Goal: Task Accomplishment & Management: Complete application form

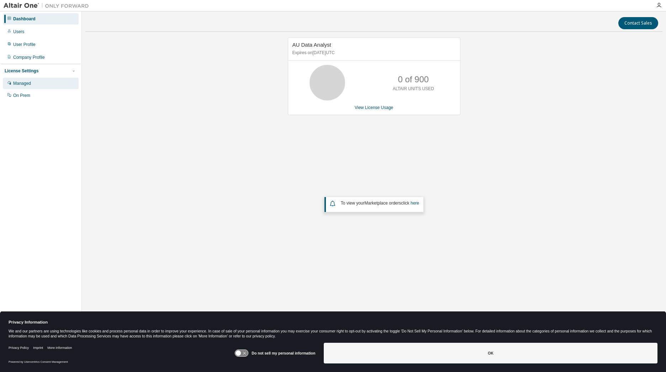
click at [23, 83] on div "Managed" at bounding box center [22, 83] width 18 height 6
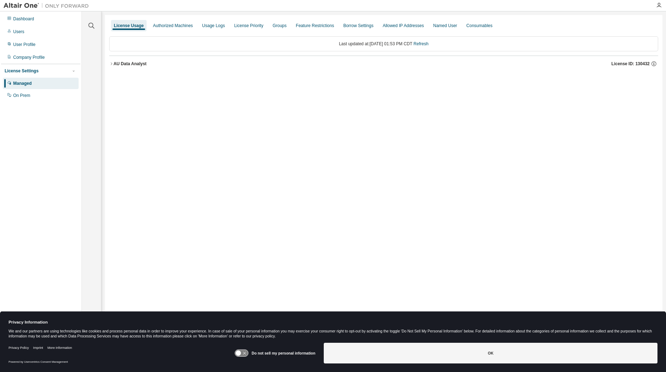
click at [113, 64] on icon "button" at bounding box center [111, 64] width 4 height 4
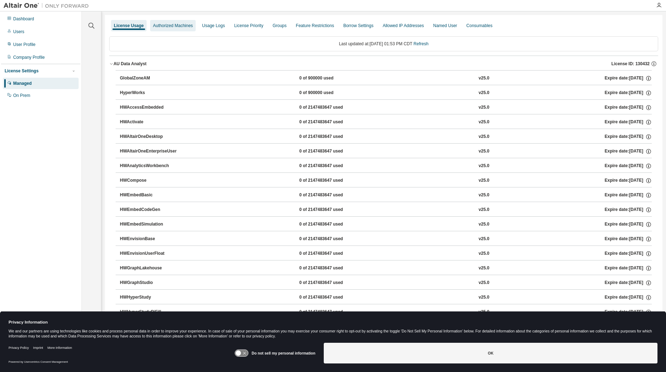
click at [169, 30] on div "Authorized Machines" at bounding box center [173, 25] width 46 height 11
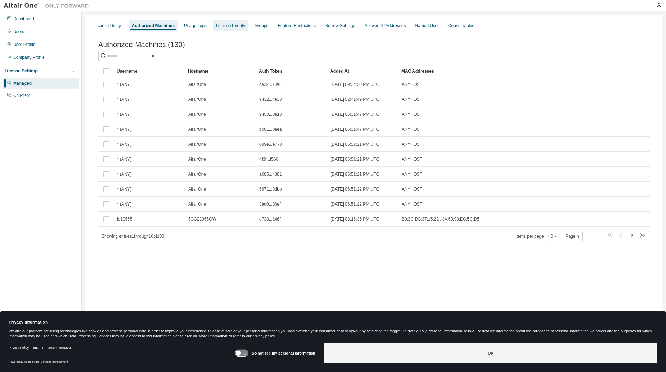
click at [237, 27] on div "License Priority" at bounding box center [230, 26] width 29 height 6
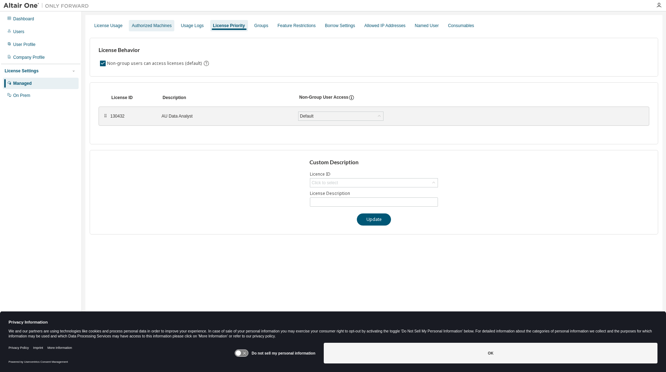
click at [154, 30] on div "Authorized Machines" at bounding box center [152, 25] width 46 height 11
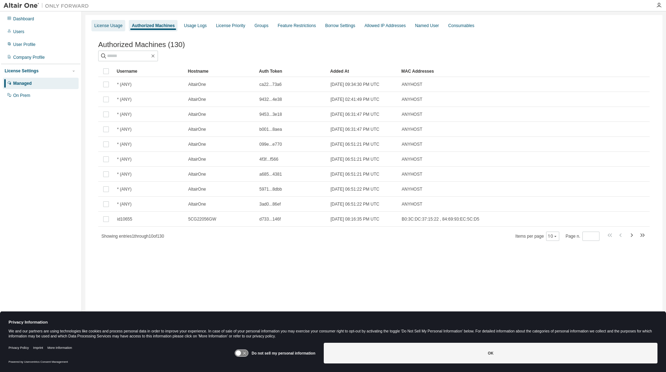
click at [109, 25] on div "License Usage" at bounding box center [108, 26] width 28 height 6
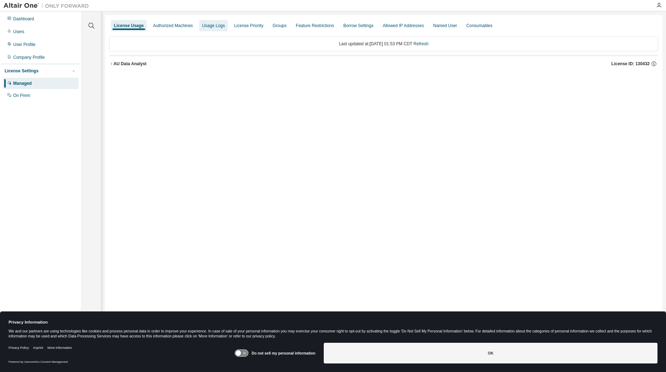
click at [207, 25] on div "Usage Logs" at bounding box center [213, 26] width 23 height 6
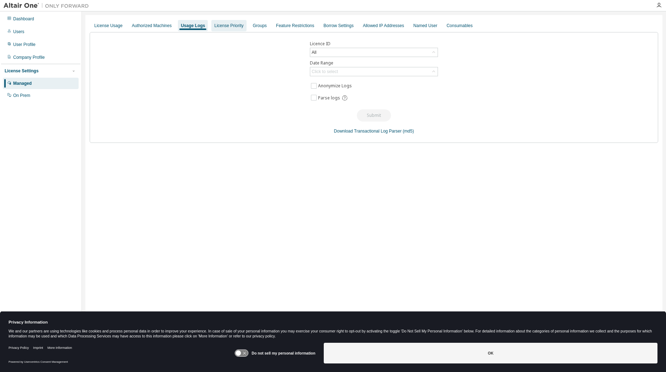
click at [241, 25] on div "License Priority" at bounding box center [228, 26] width 29 height 6
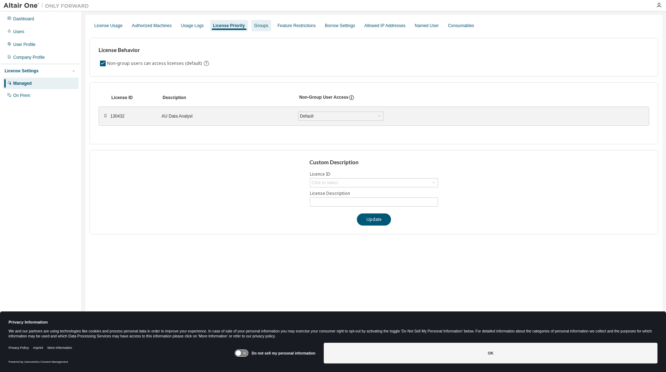
click at [268, 26] on div "Groups" at bounding box center [262, 26] width 14 height 6
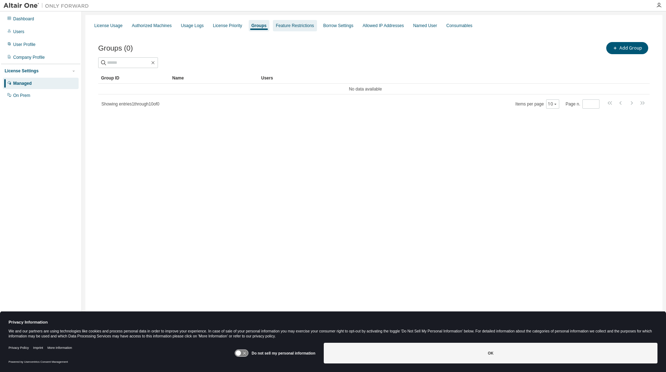
click at [311, 28] on div "Feature Restrictions" at bounding box center [295, 25] width 44 height 11
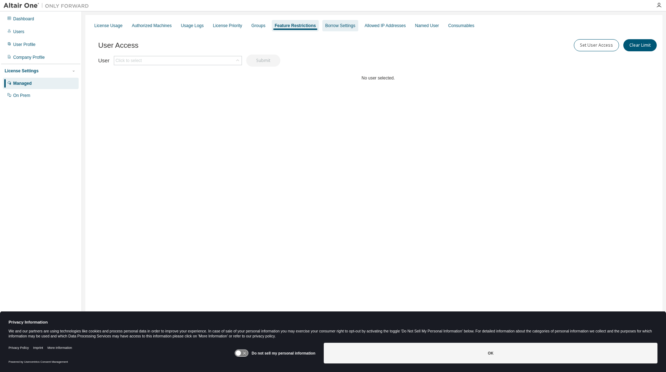
click at [355, 25] on div "Borrow Settings" at bounding box center [340, 26] width 30 height 6
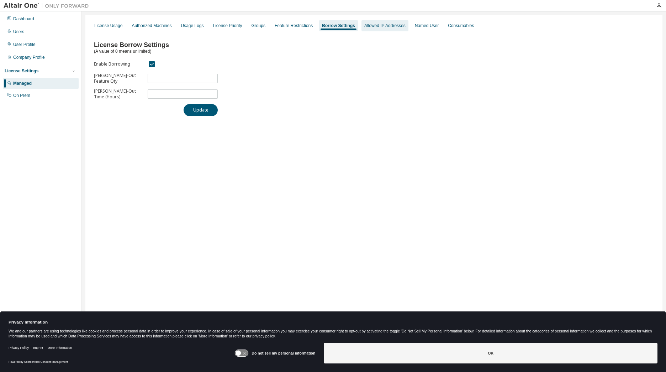
click at [397, 24] on div "Allowed IP Addresses" at bounding box center [385, 26] width 41 height 6
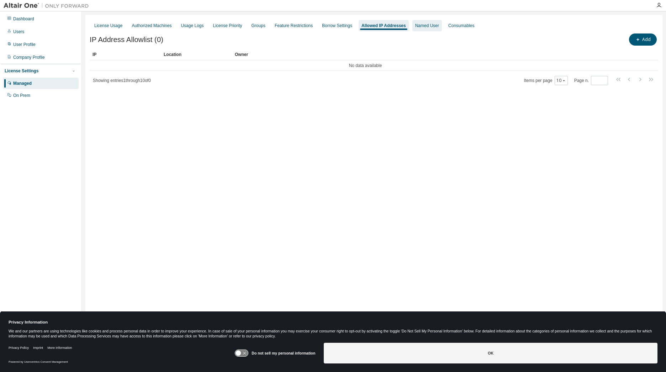
click at [435, 25] on div "Named User" at bounding box center [427, 26] width 24 height 6
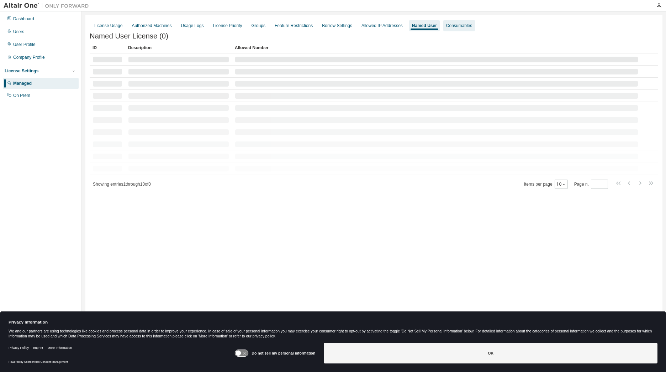
click at [472, 23] on div "Consumables" at bounding box center [459, 26] width 26 height 6
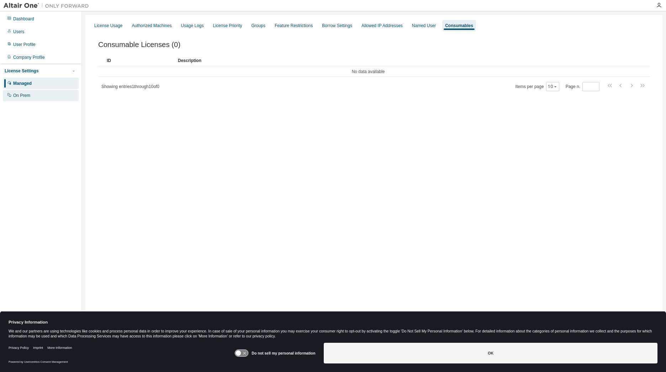
click at [21, 93] on div "On Prem" at bounding box center [21, 96] width 17 height 6
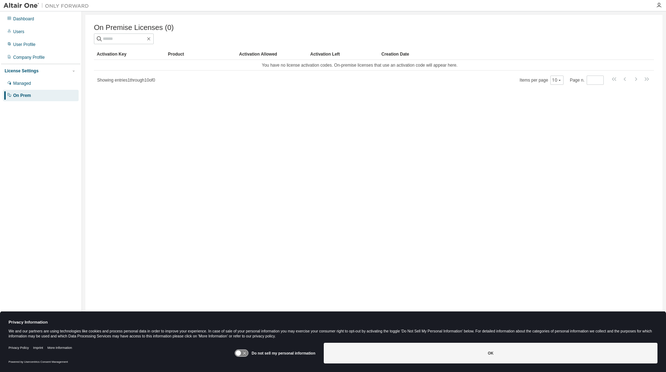
click at [33, 63] on div "Dashboard Users User Profile Company Profile License Settings Managed On Prem" at bounding box center [40, 56] width 79 height 89
click at [34, 59] on div "Company Profile" at bounding box center [29, 57] width 32 height 6
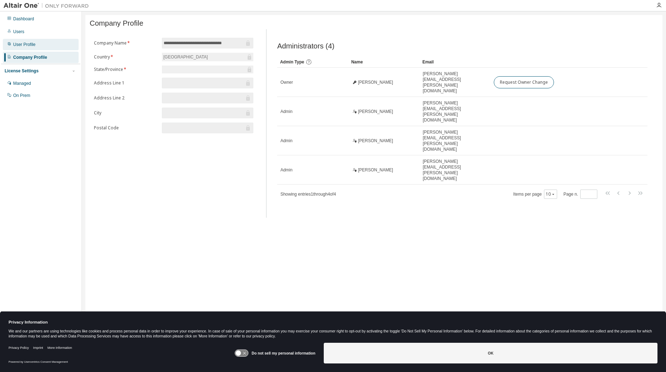
click at [17, 42] on div "User Profile" at bounding box center [24, 45] width 22 height 6
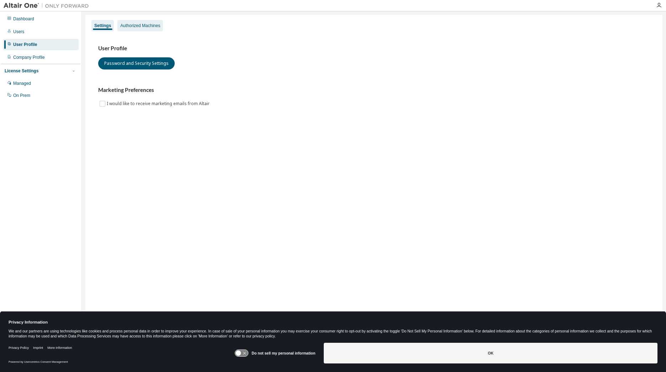
click at [125, 27] on div "Authorized Machines" at bounding box center [140, 26] width 40 height 6
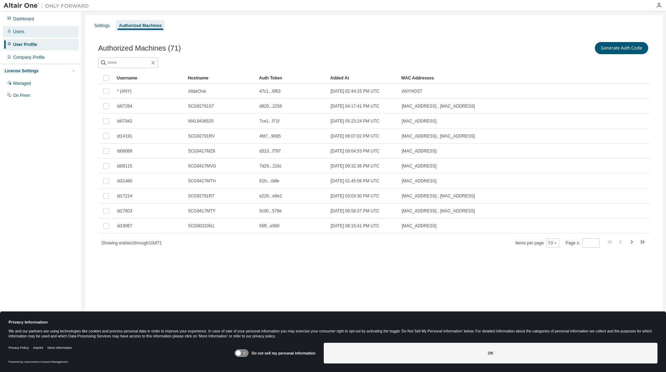
click at [9, 35] on div "Users" at bounding box center [41, 31] width 76 height 11
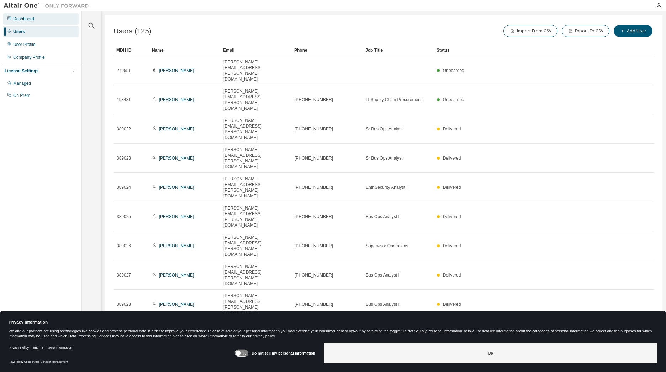
click at [16, 22] on div "Dashboard" at bounding box center [41, 18] width 76 height 11
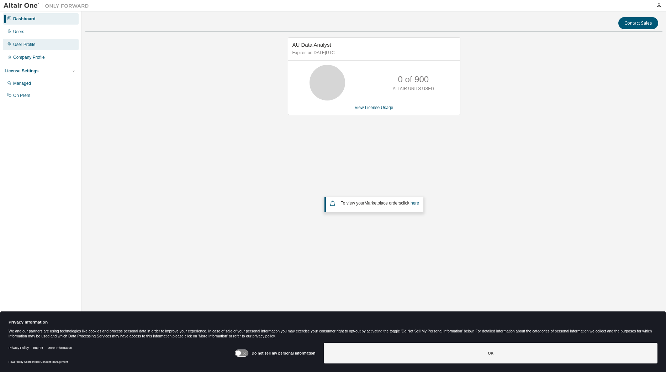
click at [31, 46] on div "User Profile" at bounding box center [24, 45] width 22 height 6
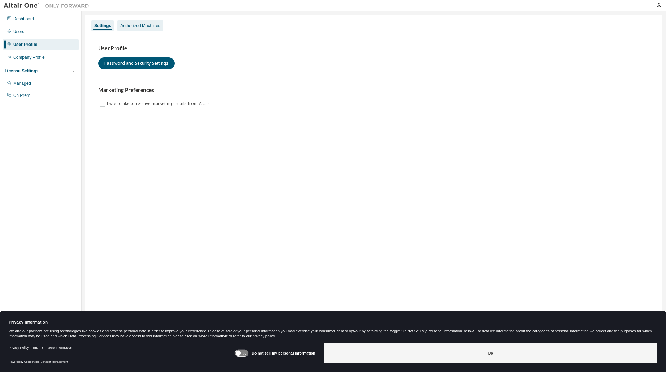
click at [153, 28] on div "Authorized Machines" at bounding box center [140, 26] width 40 height 6
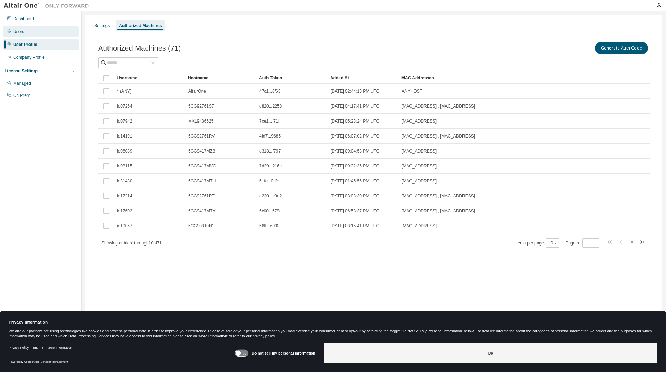
click at [20, 29] on div "Users" at bounding box center [18, 32] width 11 height 6
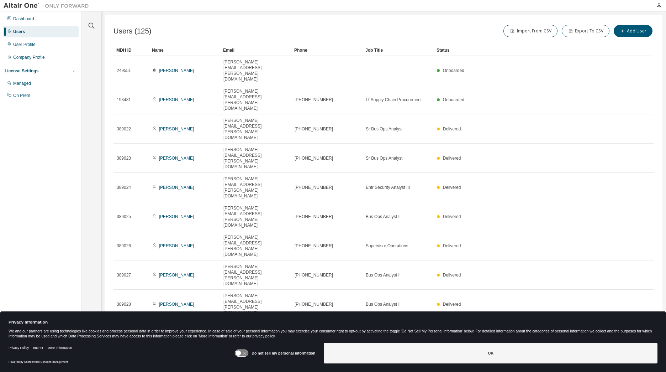
click at [634, 352] on icon "button" at bounding box center [636, 356] width 9 height 9
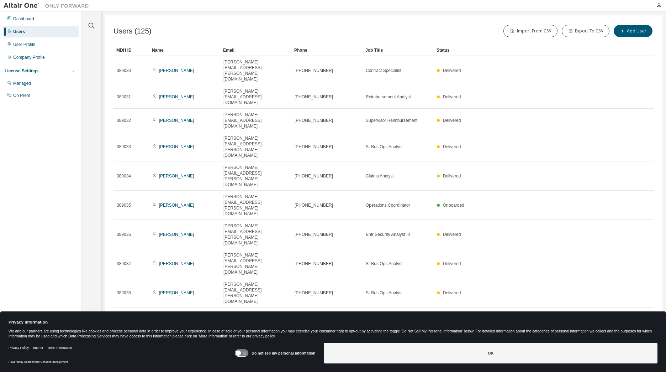
click at [634, 192] on div "Users (125) Import From CSV Export To CSV Add User Clear Load Save Save As Fiel…" at bounding box center [384, 181] width 558 height 333
click at [635, 341] on icon "button" at bounding box center [636, 345] width 9 height 9
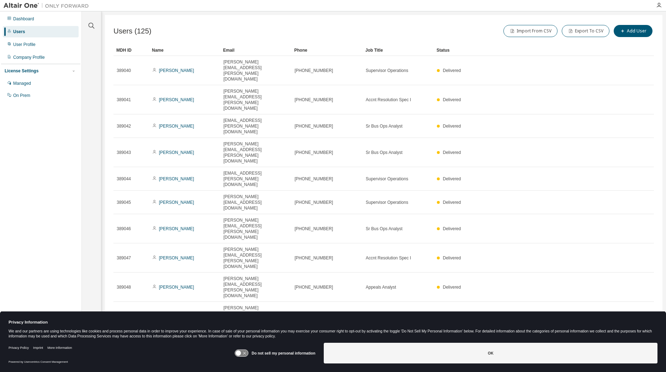
click at [635, 335] on icon "button" at bounding box center [636, 339] width 9 height 9
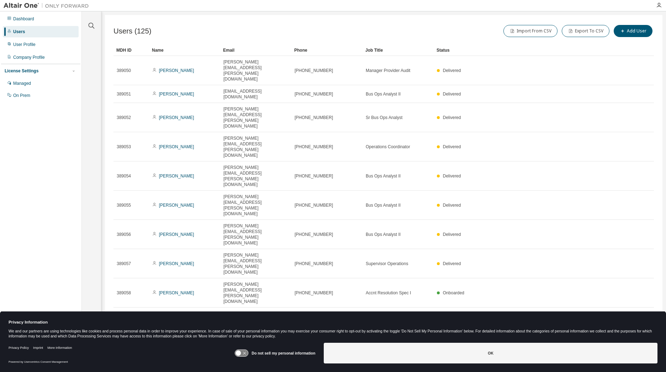
click at [635, 341] on icon "button" at bounding box center [636, 345] width 9 height 9
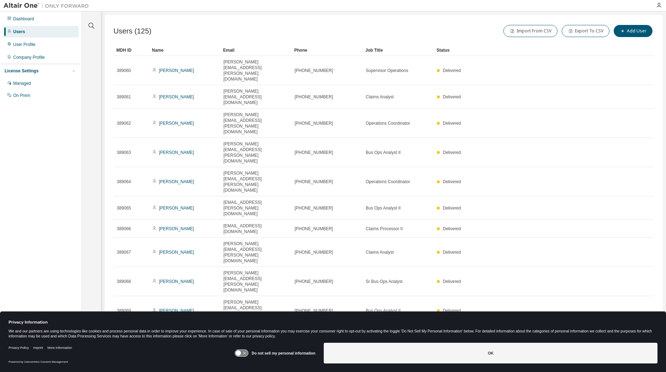
click at [635, 329] on icon "button" at bounding box center [636, 333] width 9 height 9
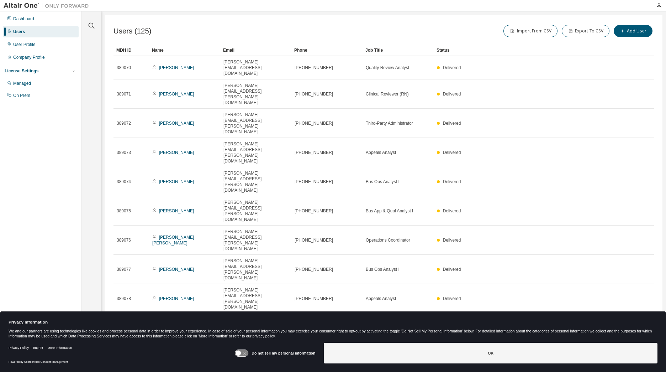
click at [614, 346] on icon "button" at bounding box center [615, 350] width 9 height 9
type input "*"
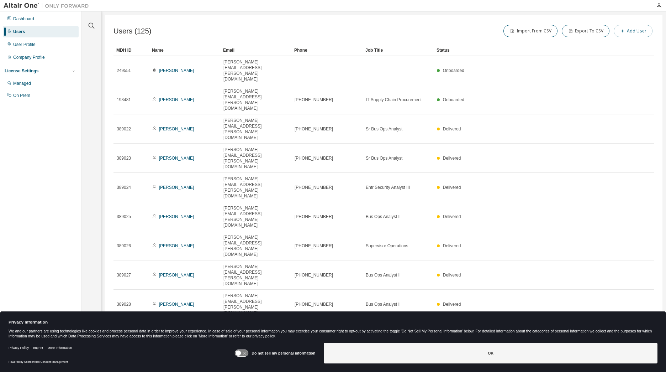
click at [636, 26] on button "Add User" at bounding box center [633, 31] width 39 height 12
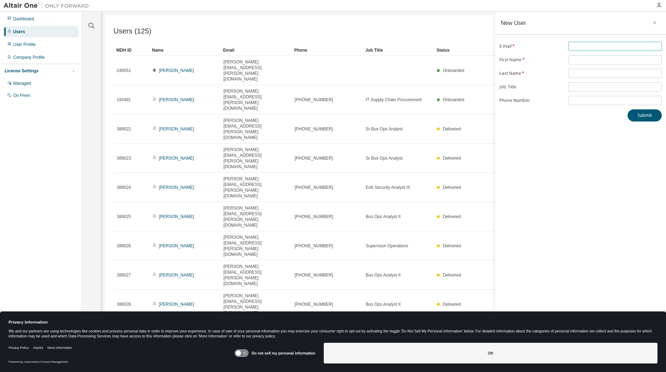
click at [604, 46] on input "text" at bounding box center [616, 46] width 90 height 6
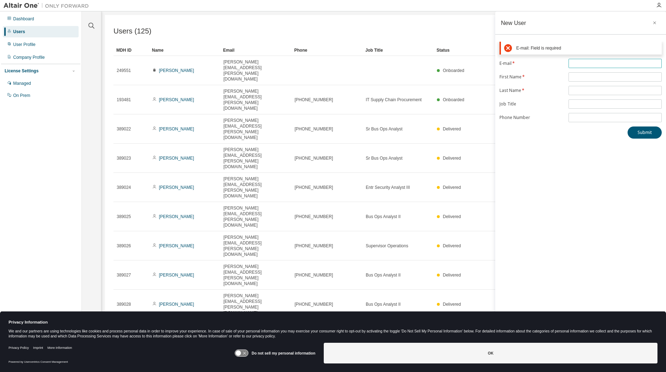
drag, startPoint x: 605, startPoint y: 67, endPoint x: 604, endPoint y: 63, distance: 3.6
click at [605, 67] on span at bounding box center [615, 63] width 93 height 9
click at [604, 63] on input "text" at bounding box center [616, 64] width 90 height 6
paste input "**********"
type input "**********"
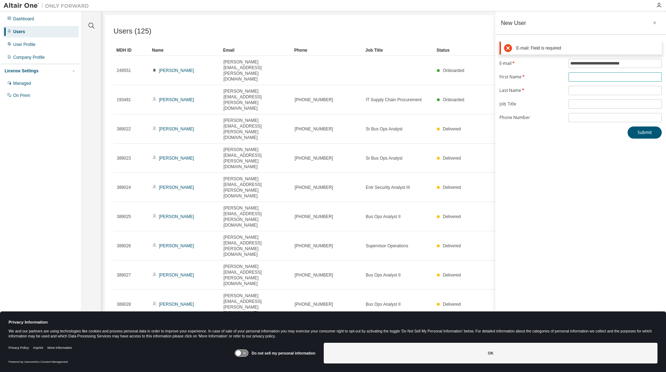
click at [600, 78] on form "**********" at bounding box center [581, 90] width 162 height 63
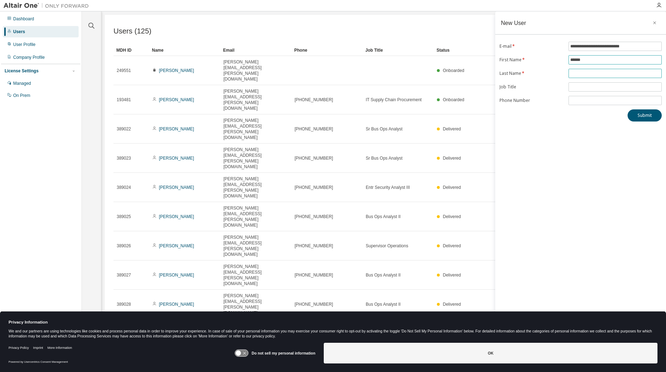
type input "******"
click at [586, 72] on input "text" at bounding box center [616, 73] width 90 height 6
paste input "********"
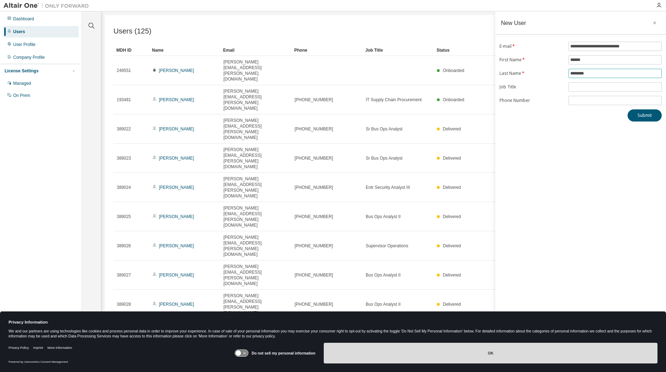
type input "********"
click at [420, 357] on button "OK" at bounding box center [491, 352] width 334 height 21
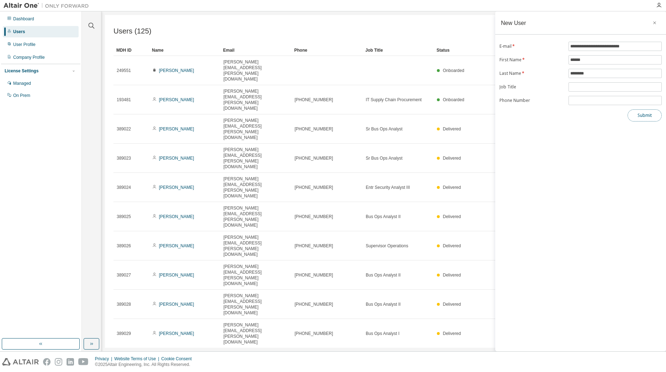
click at [637, 115] on button "Submit" at bounding box center [645, 115] width 34 height 12
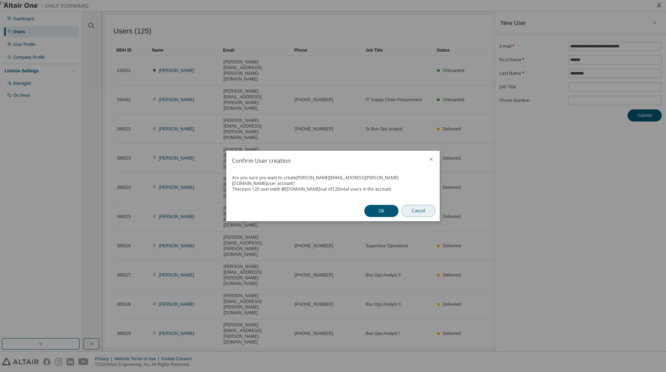
click at [415, 208] on button "Cancel" at bounding box center [419, 211] width 34 height 12
